Goal: Find specific page/section: Find specific page/section

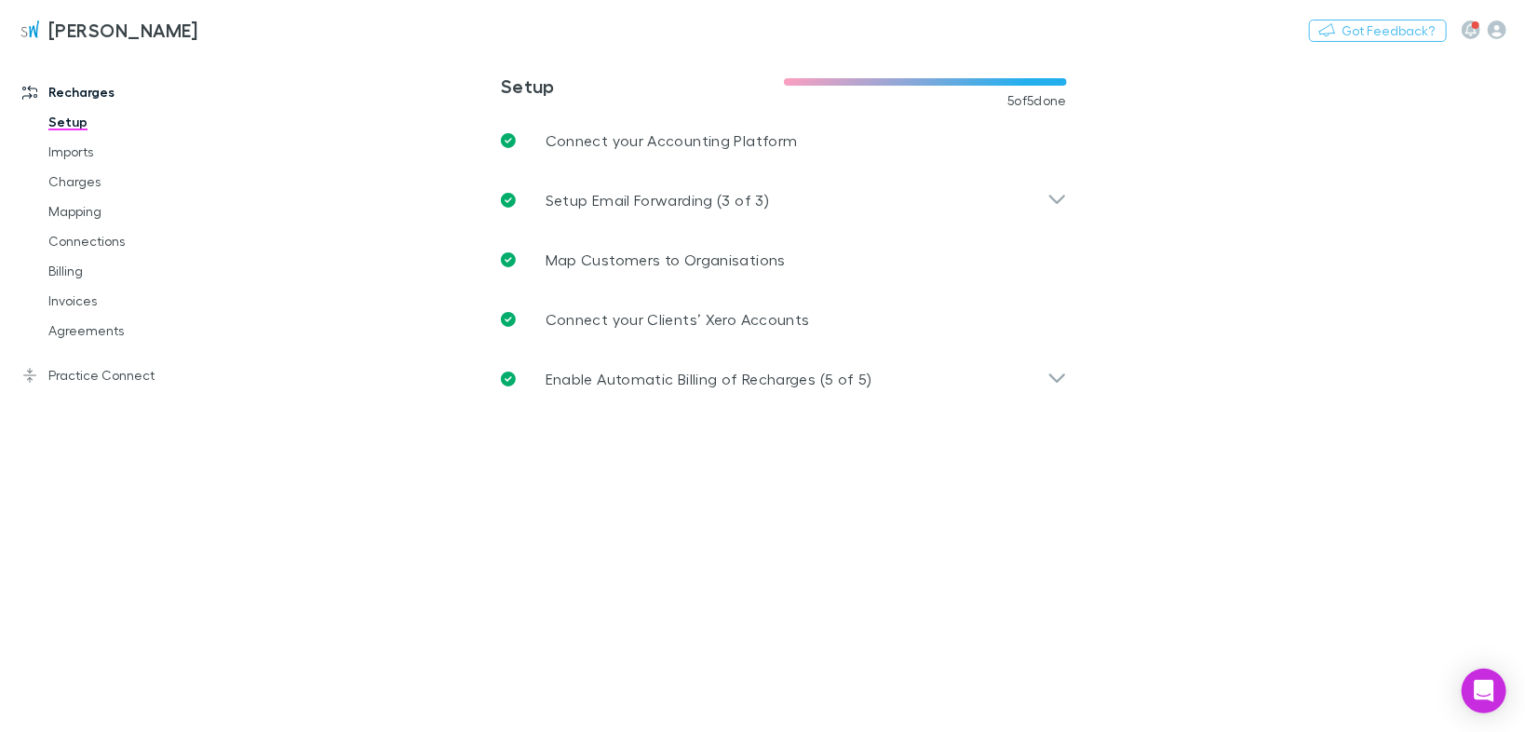
click at [80, 326] on link "Agreements" at bounding box center [137, 331] width 214 height 30
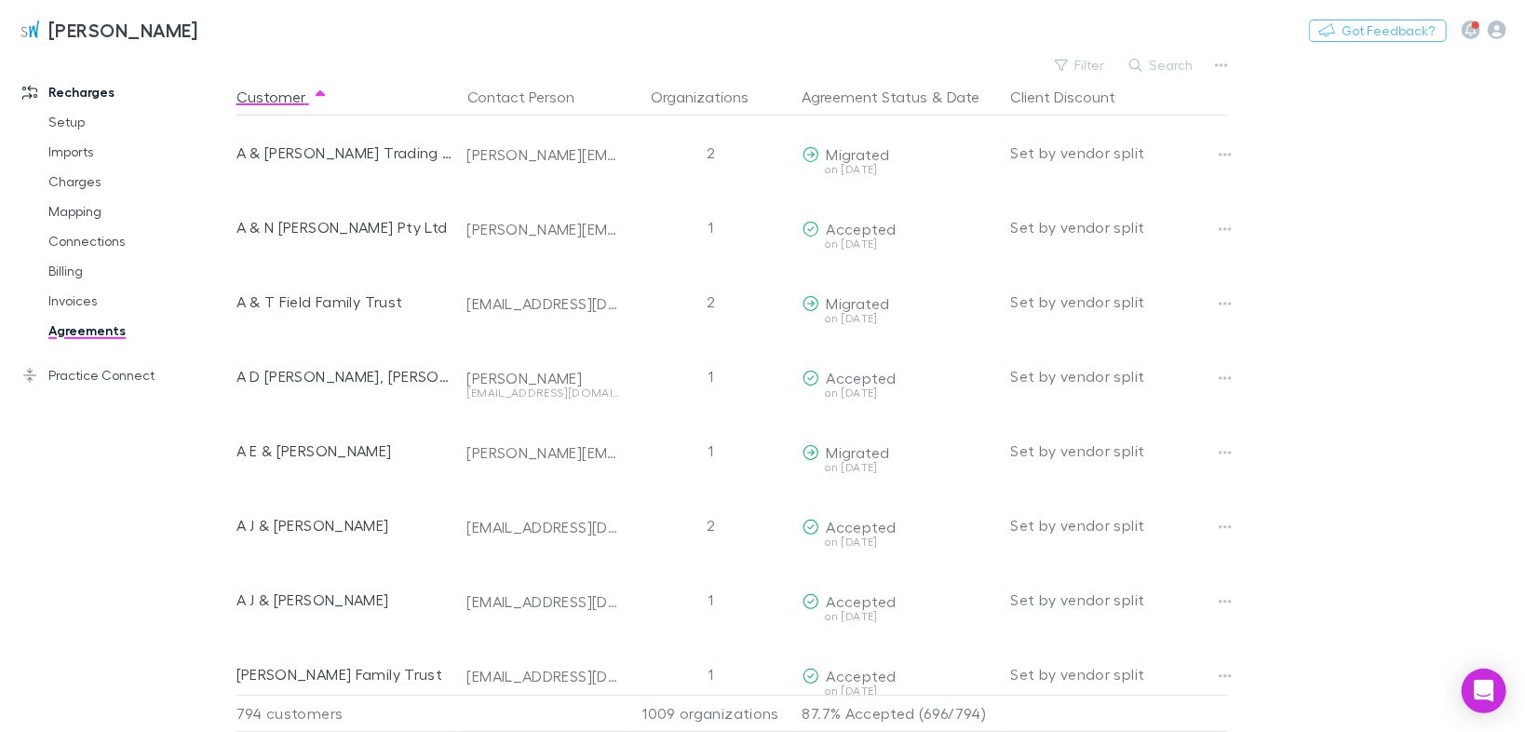
click at [1090, 62] on button "Filter" at bounding box center [1080, 65] width 71 height 22
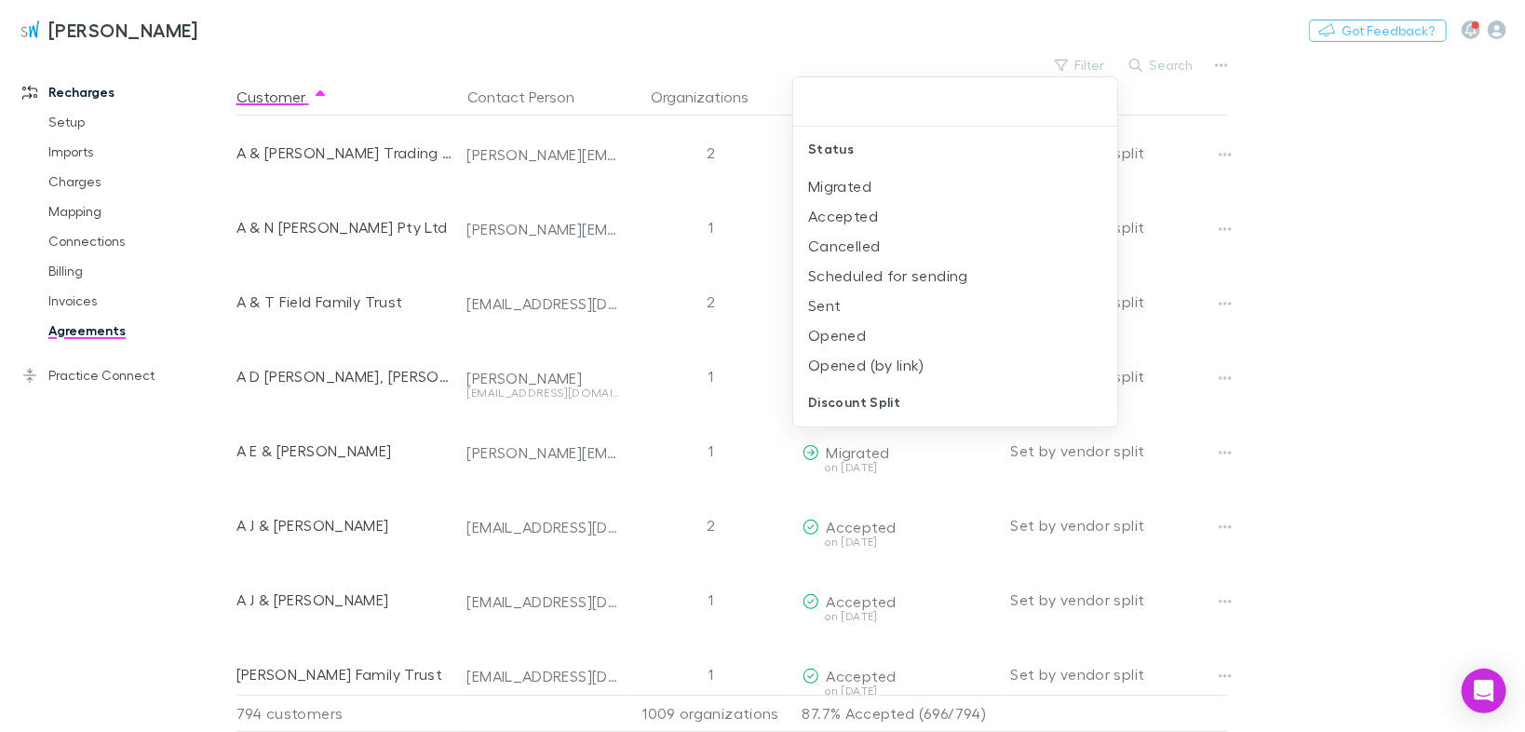
click at [835, 302] on li "Sent" at bounding box center [955, 305] width 325 height 30
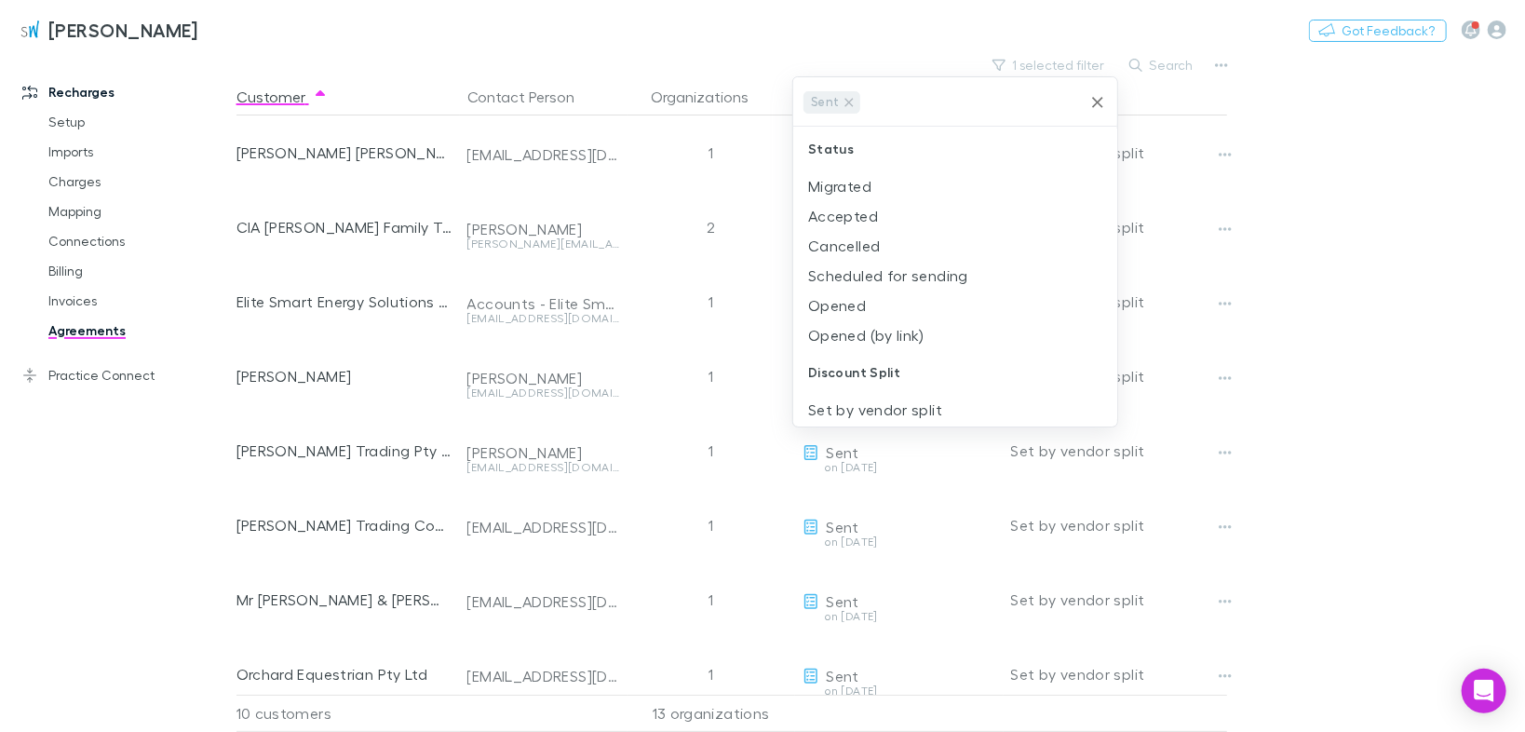
click at [836, 303] on li "Opened" at bounding box center [955, 305] width 325 height 30
click at [838, 308] on li "Opened (by link)" at bounding box center [955, 305] width 325 height 30
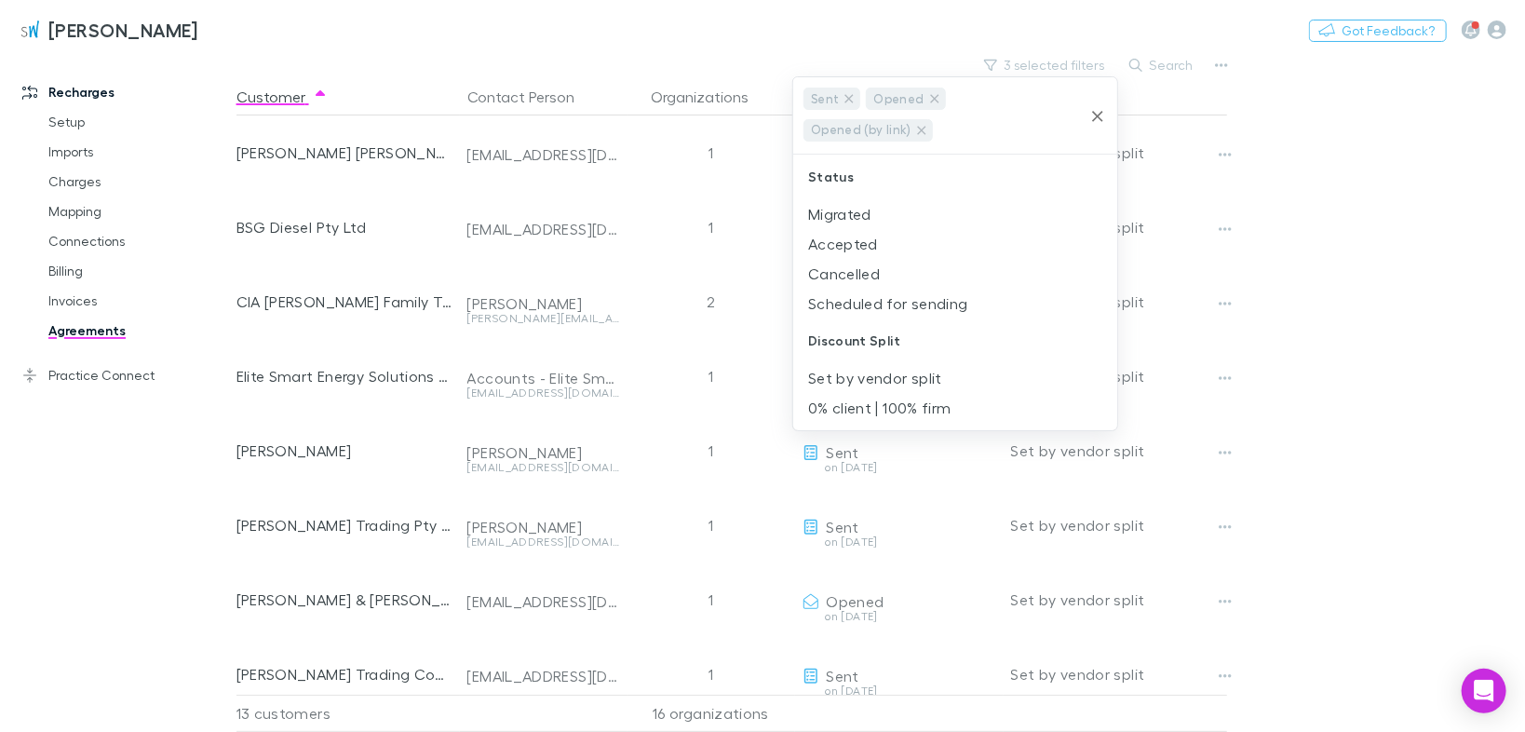
click at [846, 208] on li "Migrated" at bounding box center [955, 214] width 325 height 30
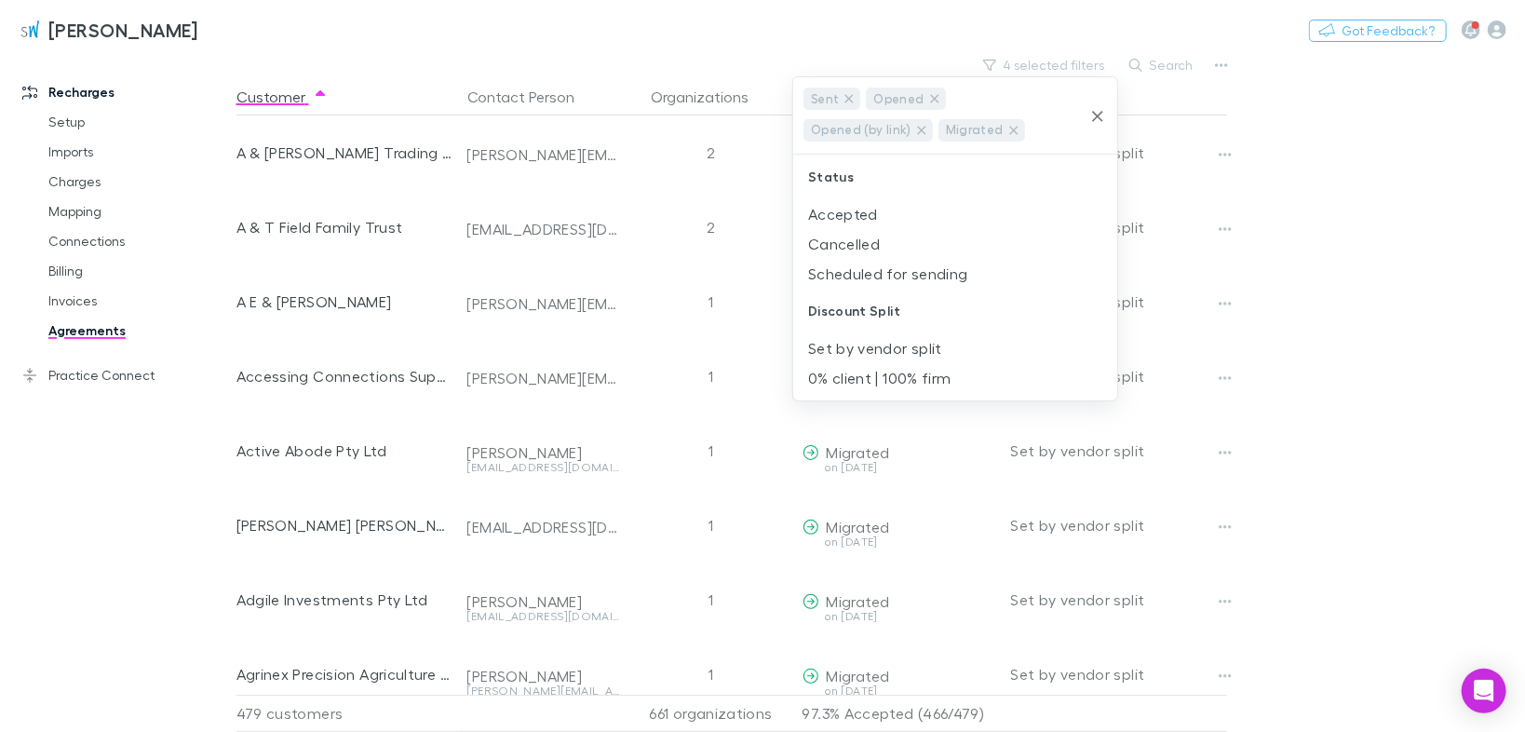
click at [1006, 130] on icon at bounding box center [1013, 130] width 15 height 15
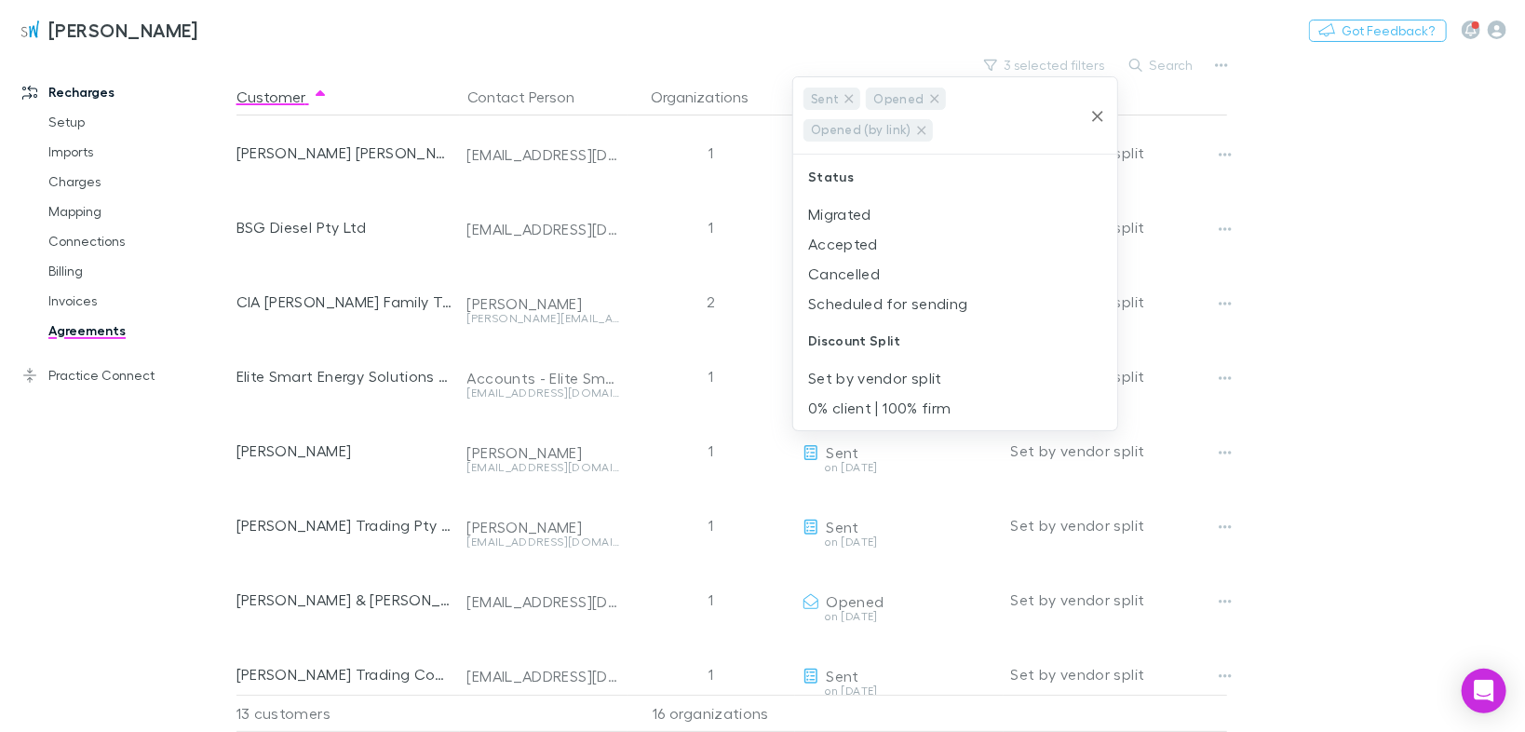
click at [1300, 192] on div at bounding box center [762, 366] width 1525 height 732
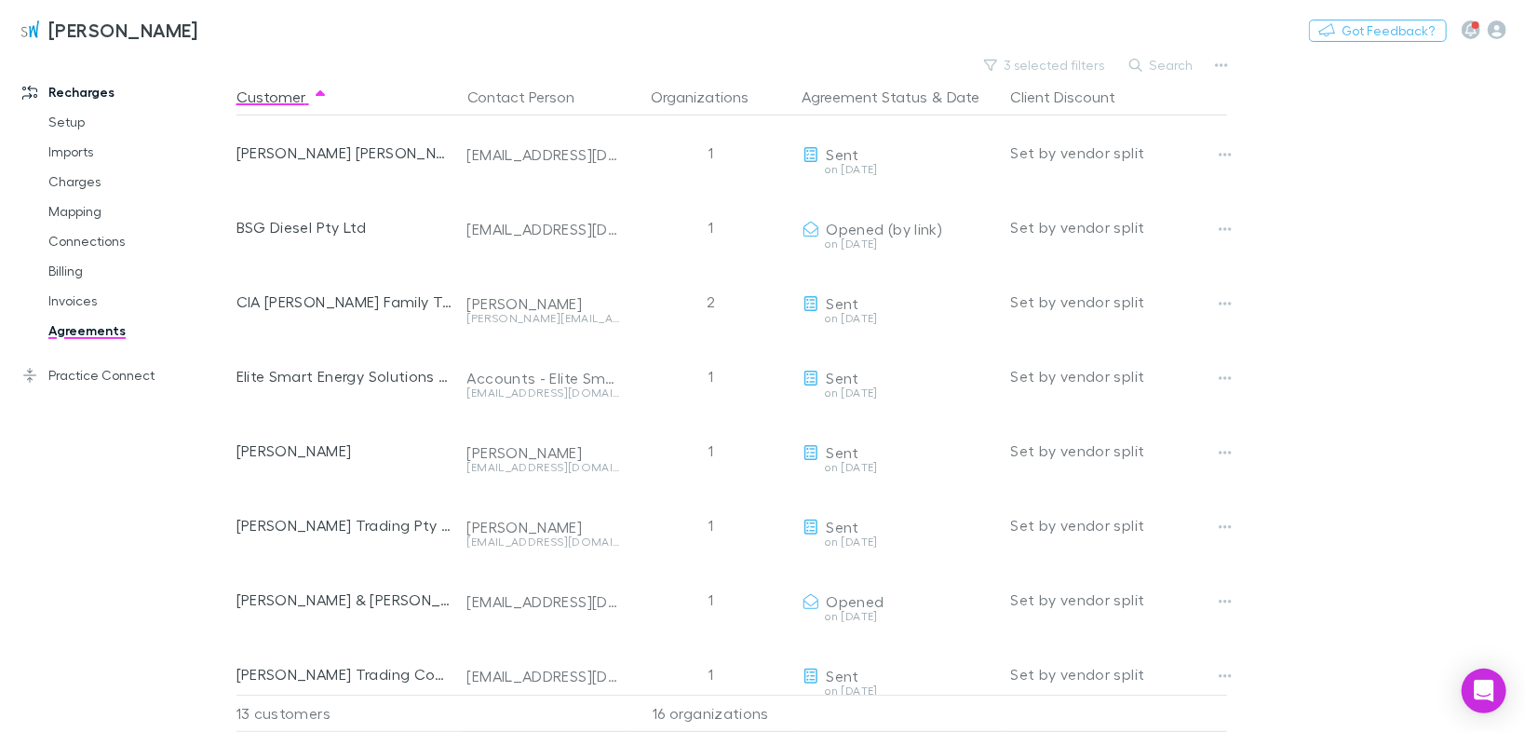
click at [1177, 50] on div "[PERSON_NAME] Nothing Got Feedback?" at bounding box center [762, 30] width 1525 height 60
click at [1177, 63] on button "Search" at bounding box center [1162, 65] width 85 height 22
click at [1145, 74] on input "text" at bounding box center [1129, 65] width 93 height 26
click at [1215, 61] on icon "button" at bounding box center [1221, 65] width 13 height 15
click at [1120, 187] on p "Sent and Opened agreements" at bounding box center [1106, 193] width 226 height 22
